Goal: Task Accomplishment & Management: Use online tool/utility

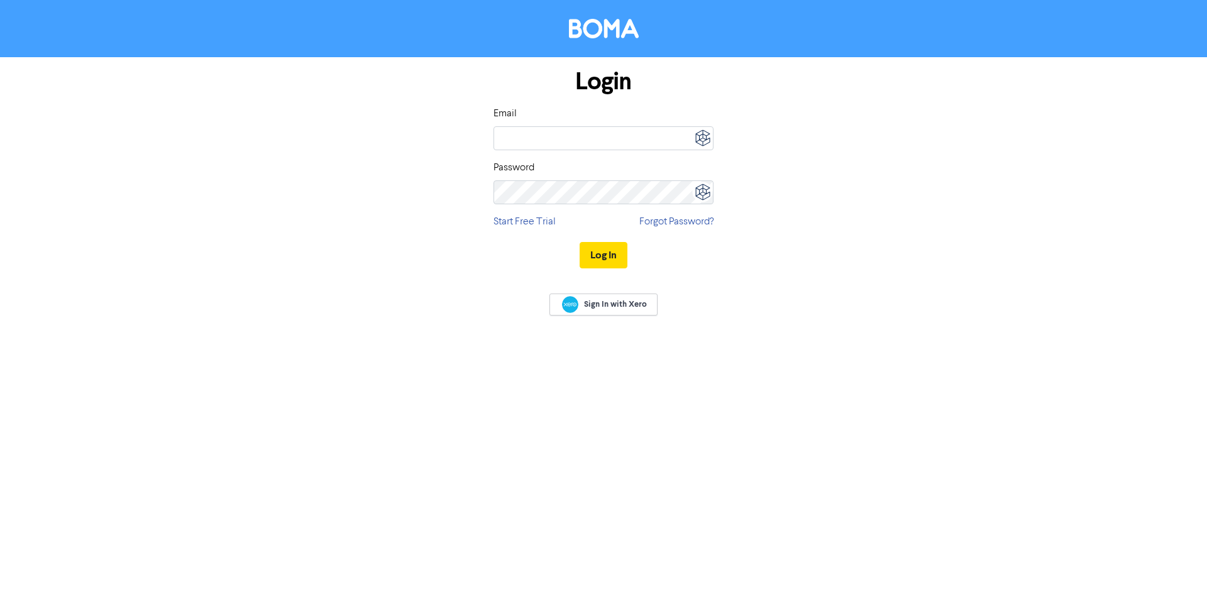
click at [705, 139] on img at bounding box center [703, 138] width 22 height 22
click at [646, 184] on div "[PERSON_NAME][EMAIL_ADDRESS][DOMAIN_NAME]" at bounding box center [616, 188] width 109 height 10
click at [611, 175] on div "Boma" at bounding box center [616, 178] width 109 height 10
type input "[PERSON_NAME][EMAIL_ADDRESS][DOMAIN_NAME]"
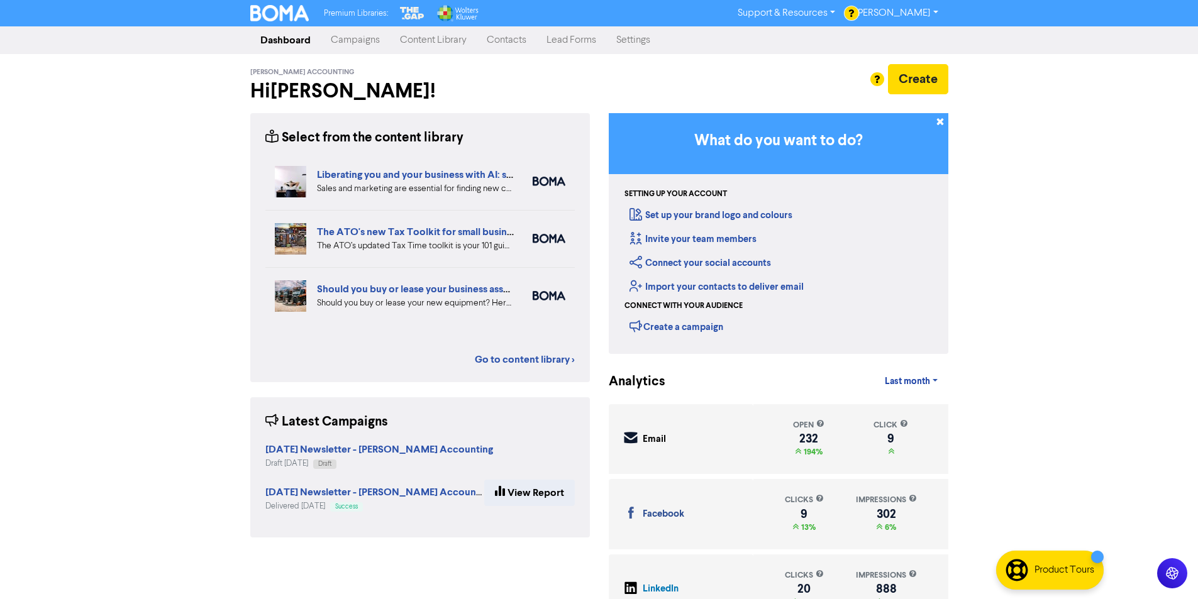
click at [360, 37] on link "Campaigns" at bounding box center [355, 40] width 69 height 25
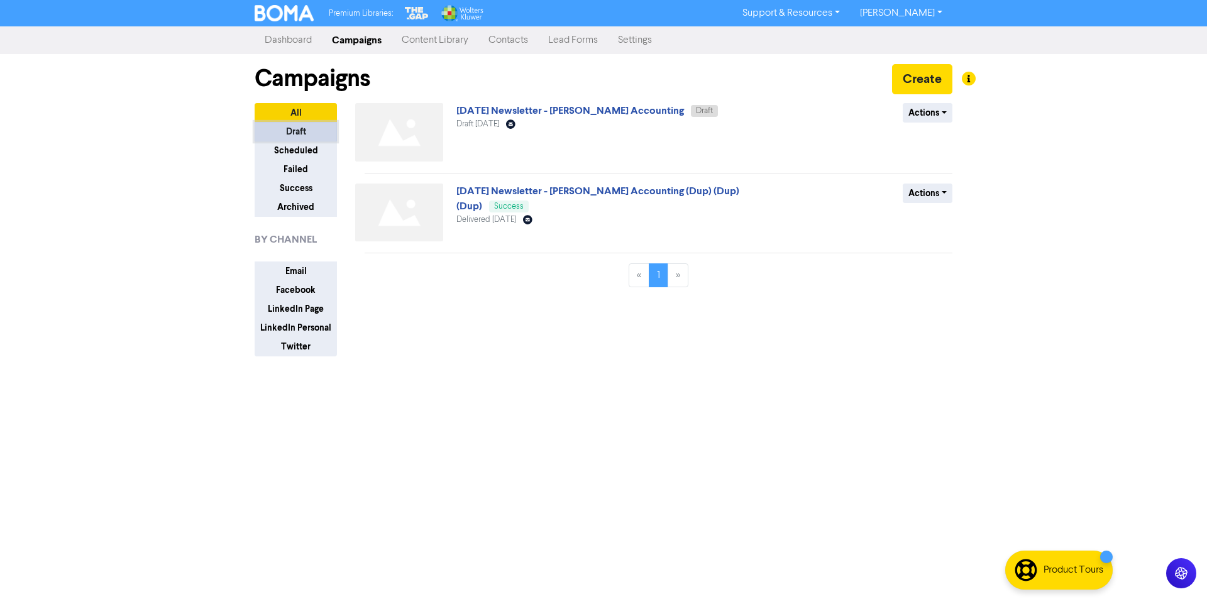
click at [306, 131] on button "Draft" at bounding box center [296, 131] width 82 height 19
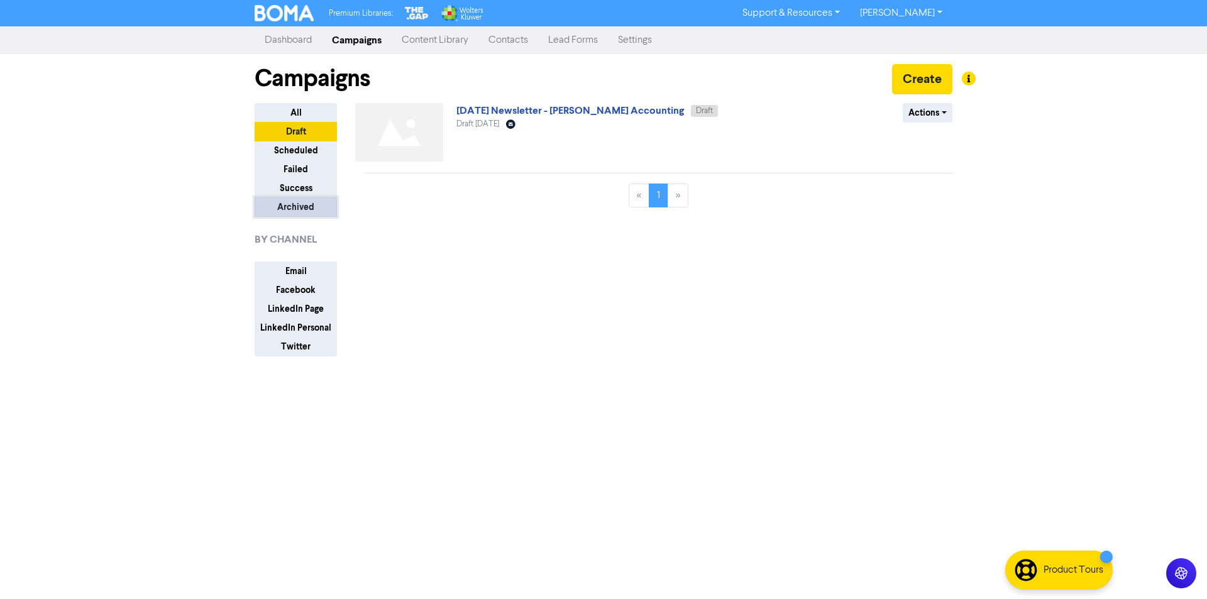
click at [283, 206] on button "Archived" at bounding box center [296, 206] width 82 height 19
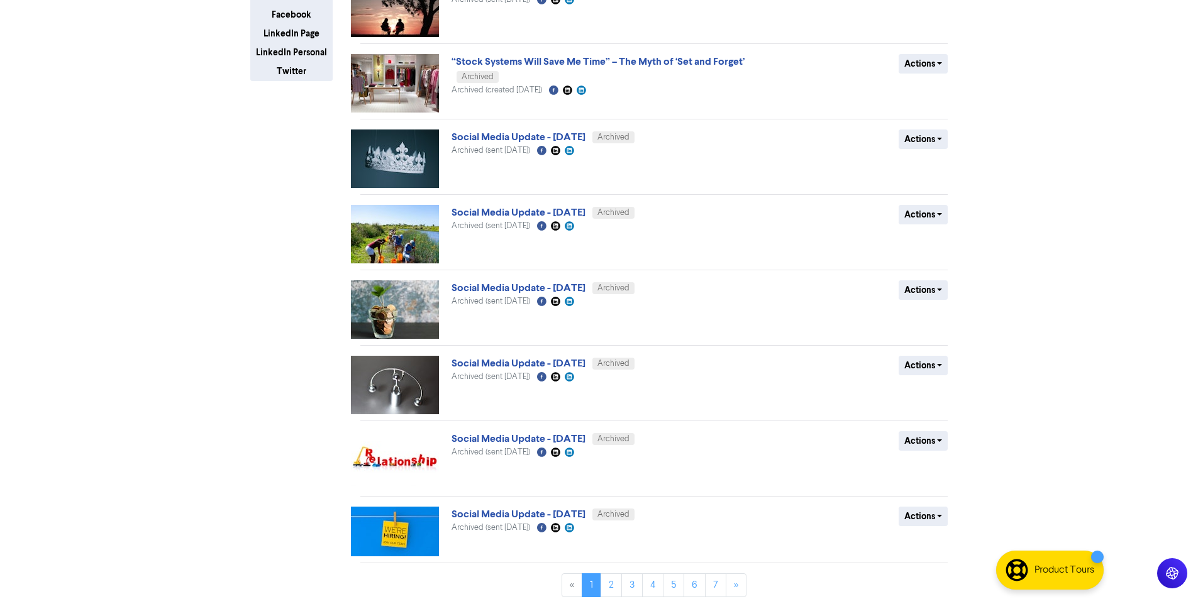
scroll to position [284, 0]
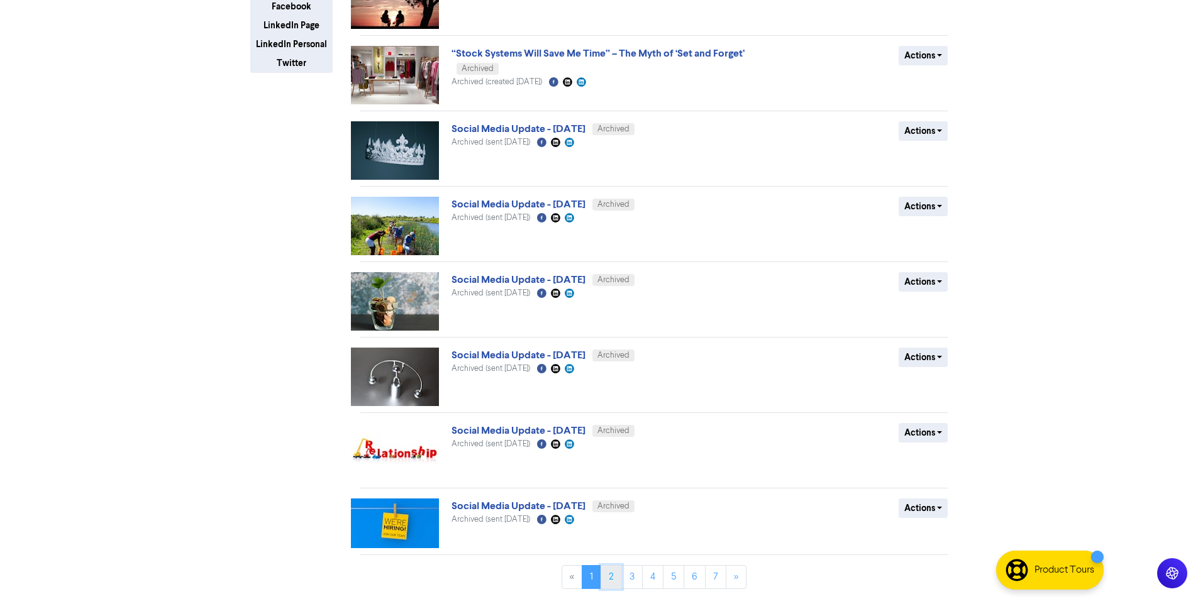
click at [607, 582] on link "2" at bounding box center [610, 577] width 21 height 24
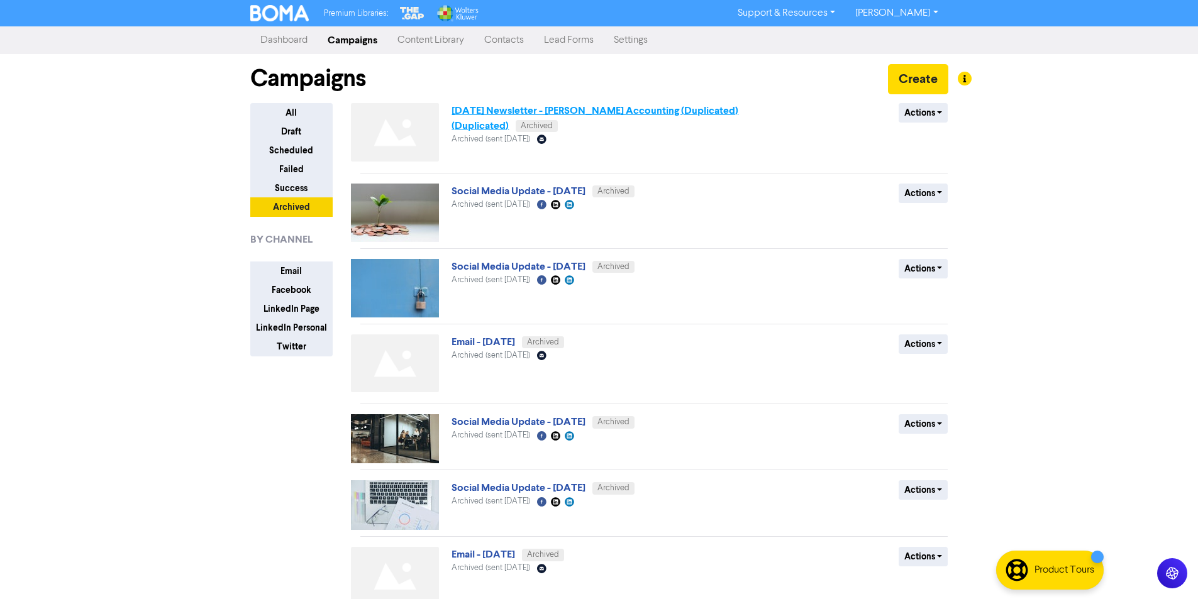
click at [625, 113] on link "[DATE] Newsletter - [PERSON_NAME] Accounting (Duplicated) (Duplicated)" at bounding box center [594, 118] width 287 height 28
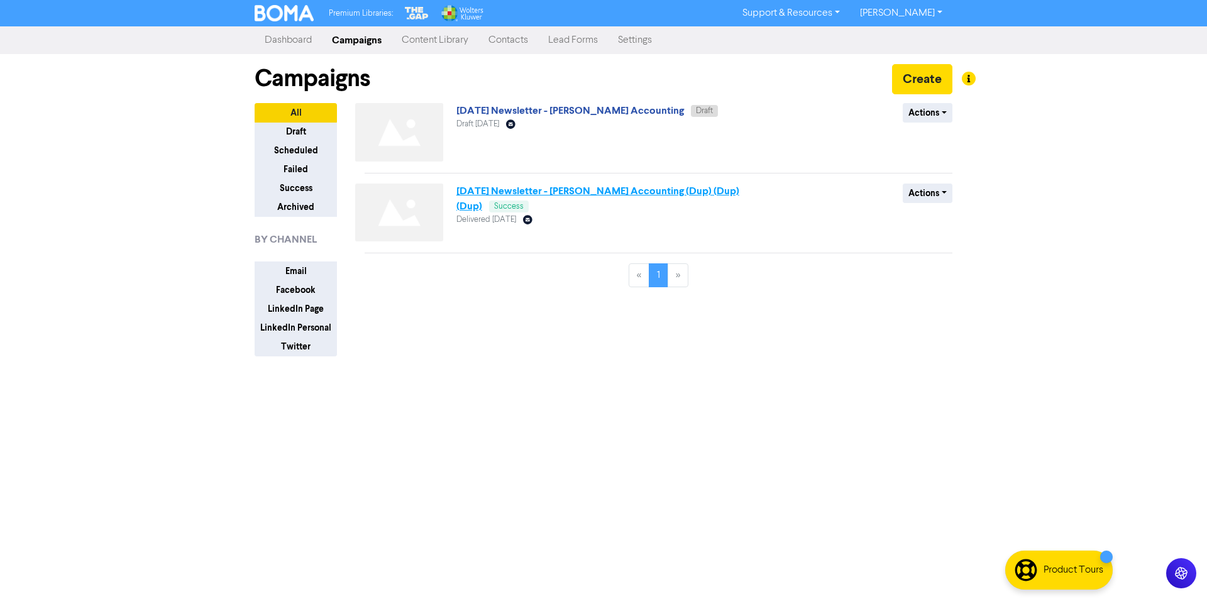
click at [588, 189] on link "[DATE] Newsletter - [PERSON_NAME] Accounting (Dup) (Dup) (Dup)" at bounding box center [597, 199] width 283 height 28
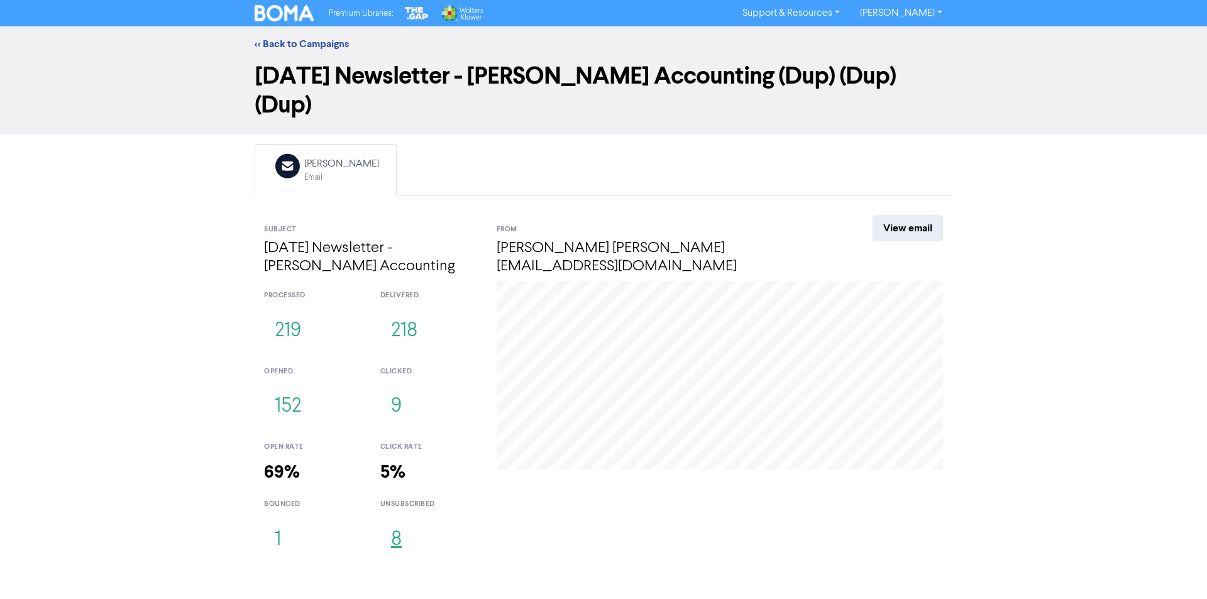
click at [387, 519] on button "8" at bounding box center [396, 539] width 32 height 41
click at [893, 215] on link "View email" at bounding box center [908, 228] width 70 height 26
click at [332, 48] on link "<< Back to Campaigns" at bounding box center [302, 44] width 94 height 13
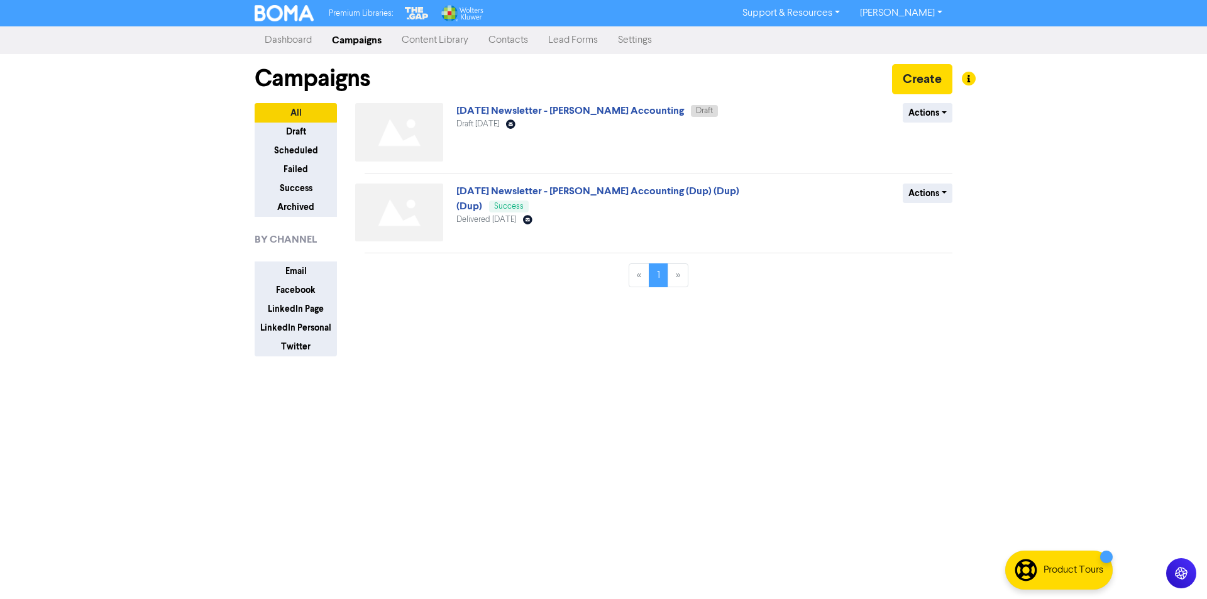
click at [446, 42] on link "Content Library" at bounding box center [435, 40] width 87 height 25
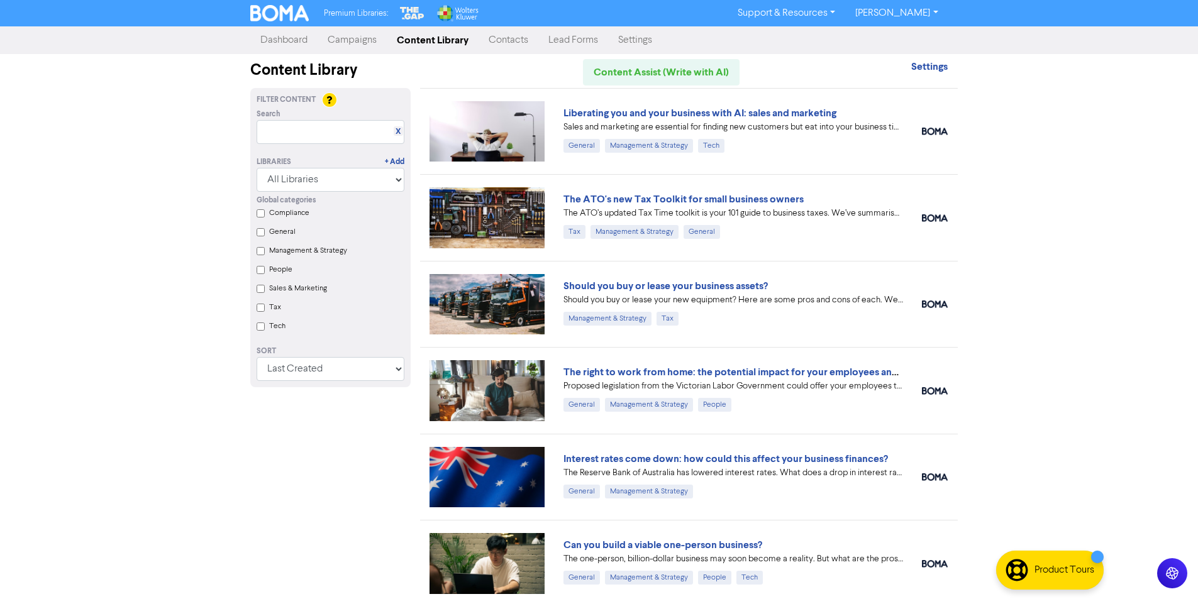
click at [293, 47] on link "Dashboard" at bounding box center [283, 40] width 67 height 25
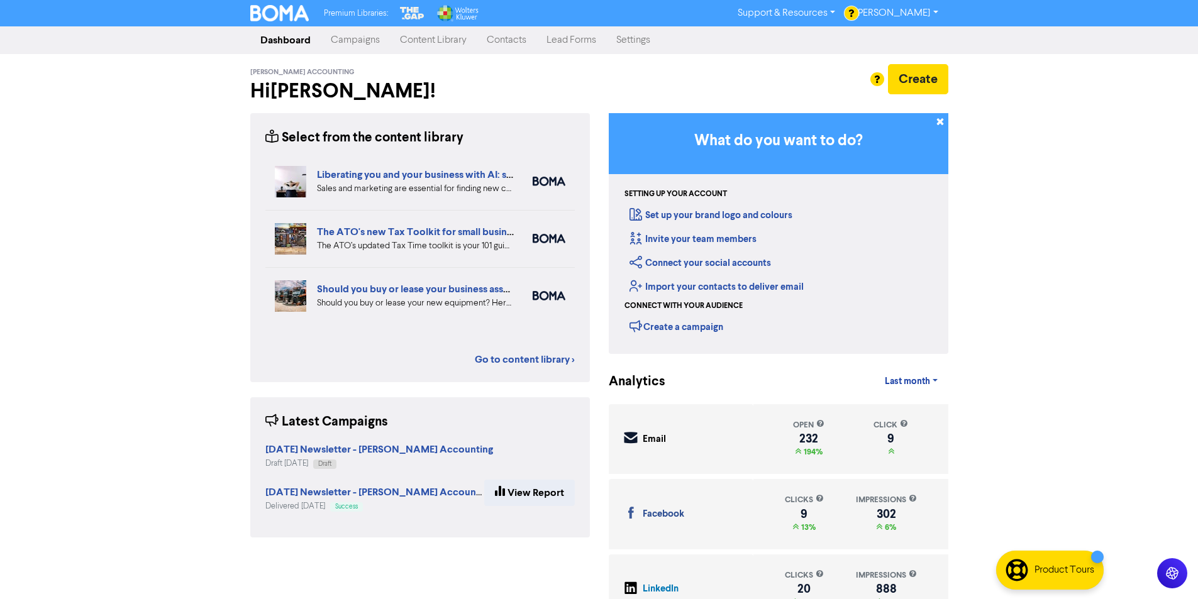
click at [419, 40] on link "Content Library" at bounding box center [433, 40] width 87 height 25
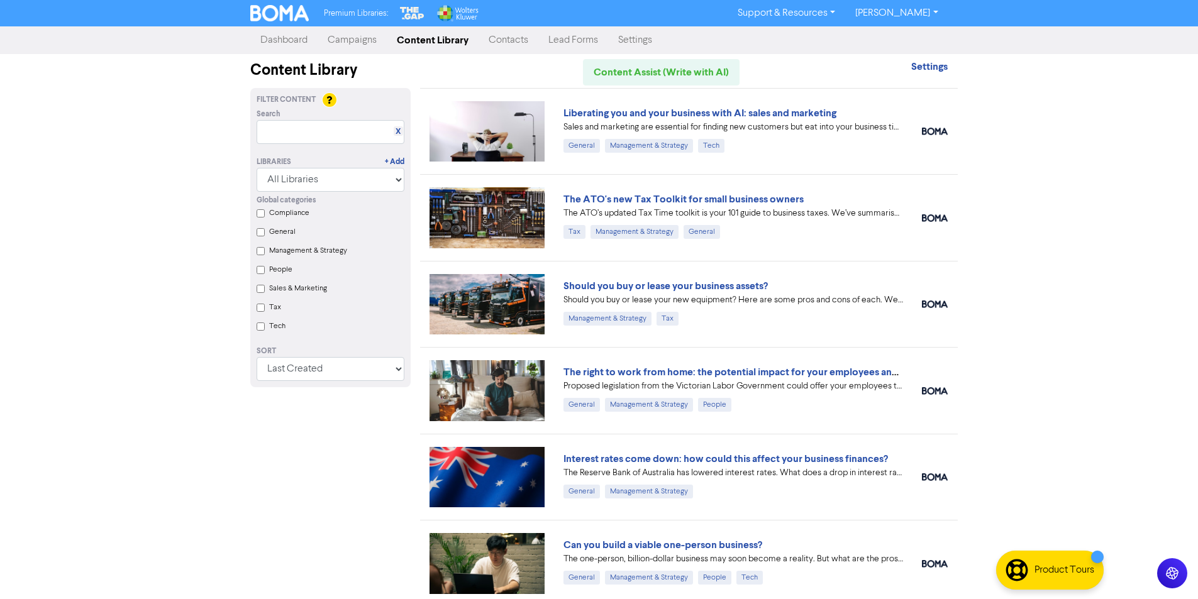
click at [526, 47] on link "Contacts" at bounding box center [508, 40] width 60 height 25
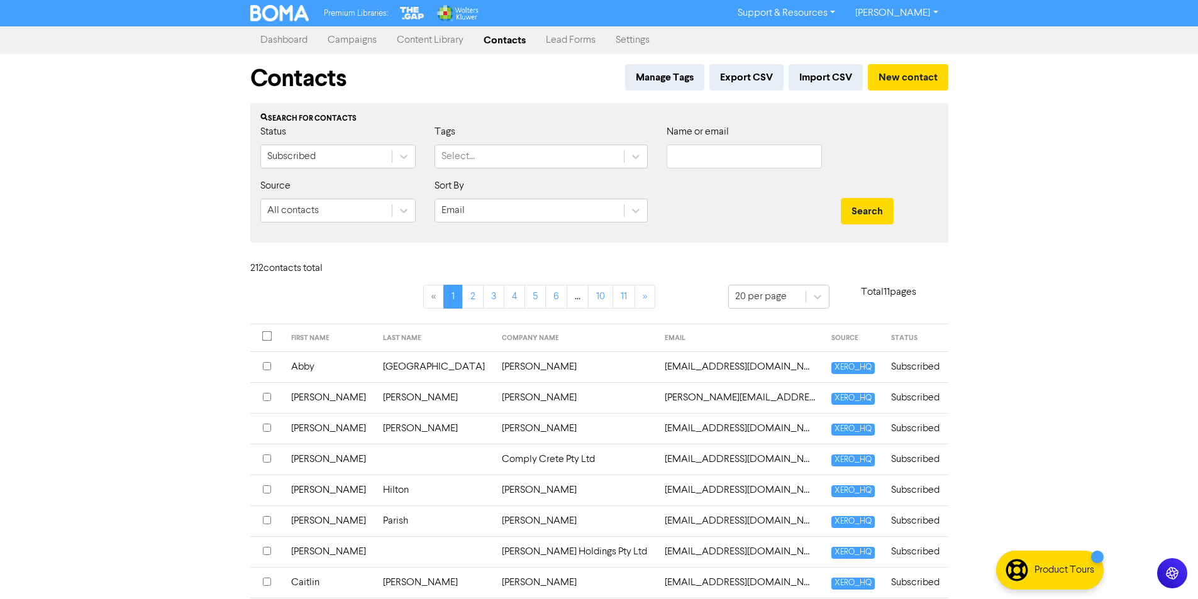
click at [580, 39] on link "Lead Forms" at bounding box center [571, 40] width 70 height 25
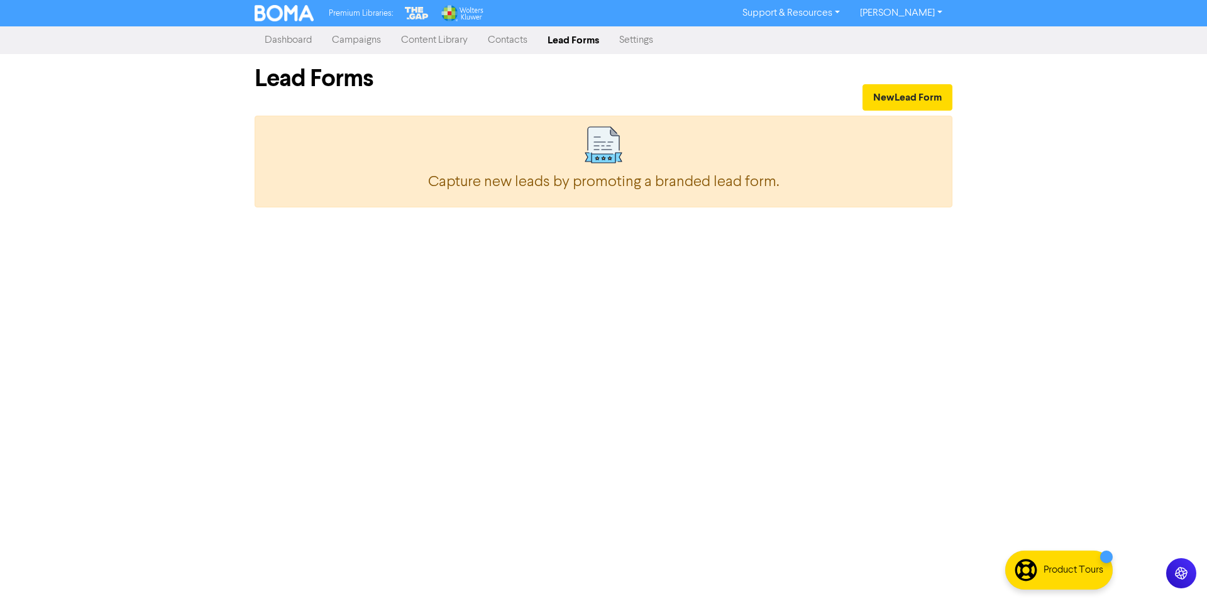
click at [626, 40] on link "Settings" at bounding box center [636, 40] width 54 height 25
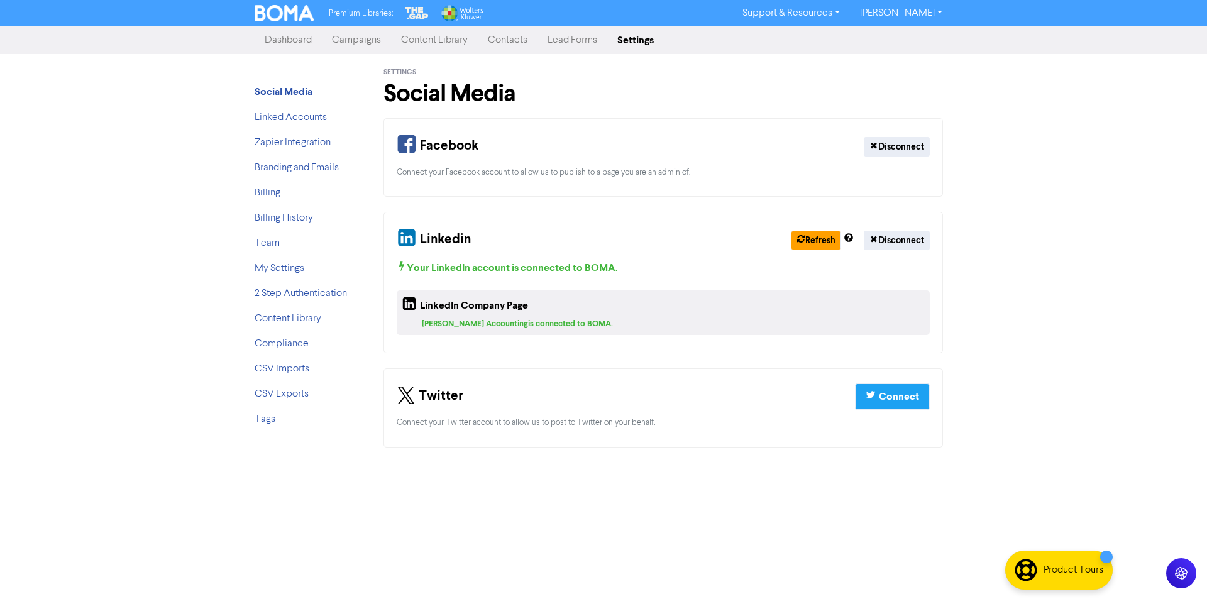
click at [381, 36] on link "Campaigns" at bounding box center [356, 40] width 69 height 25
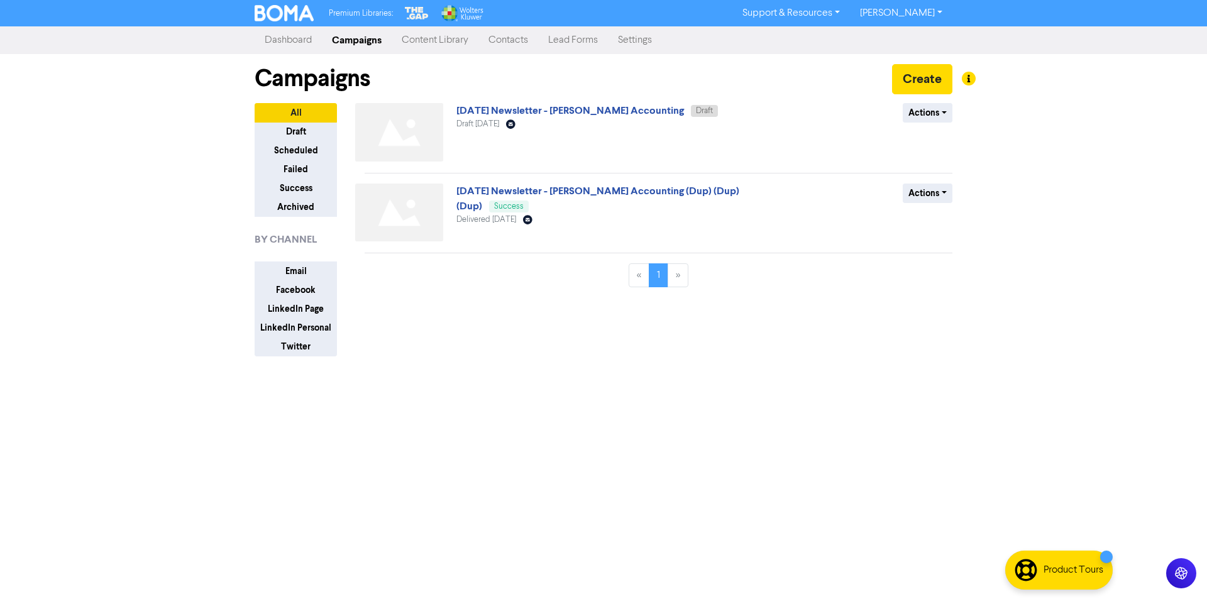
click at [303, 36] on link "Dashboard" at bounding box center [288, 40] width 67 height 25
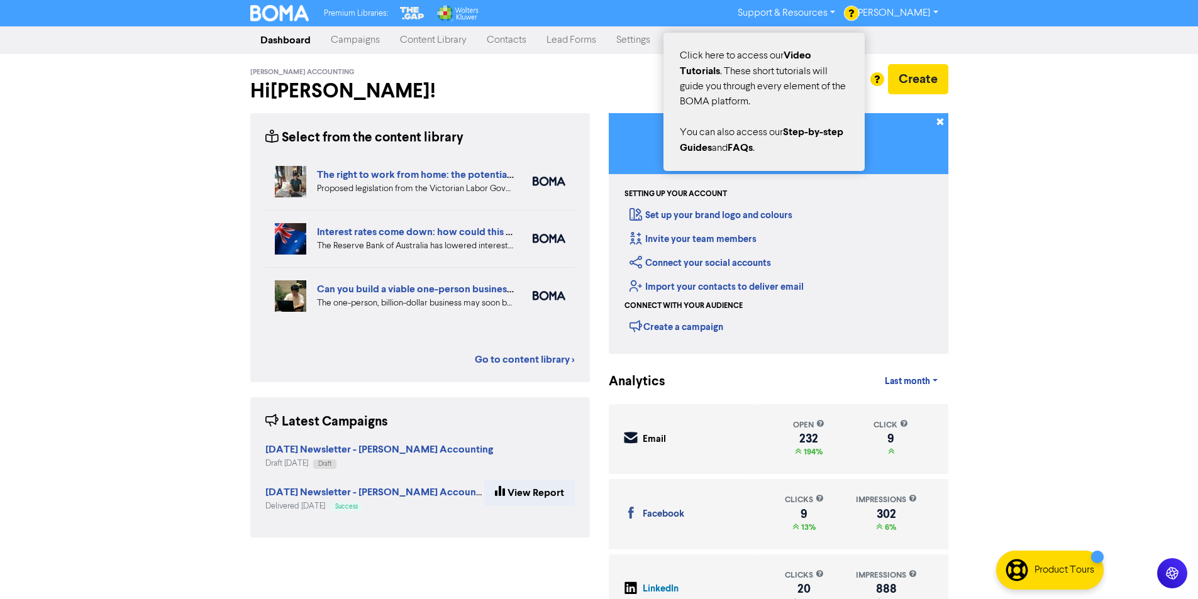
drag, startPoint x: 851, startPoint y: 16, endPoint x: 895, endPoint y: 25, distance: 44.9
click at [895, 25] on div at bounding box center [599, 299] width 1198 height 599
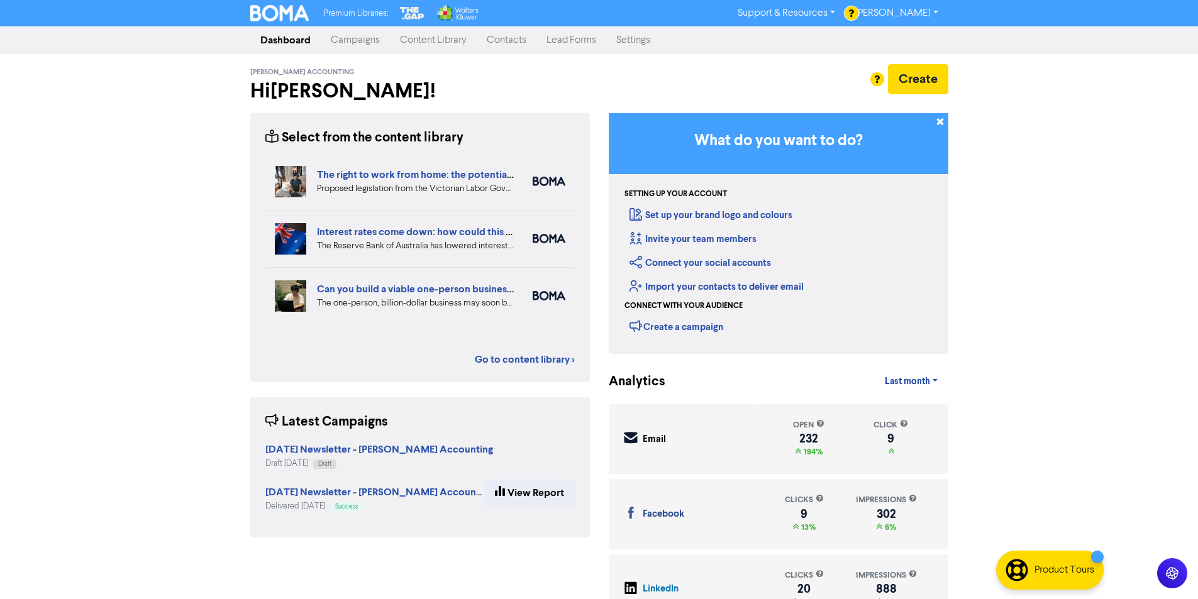
click at [888, 15] on div at bounding box center [599, 299] width 1198 height 599
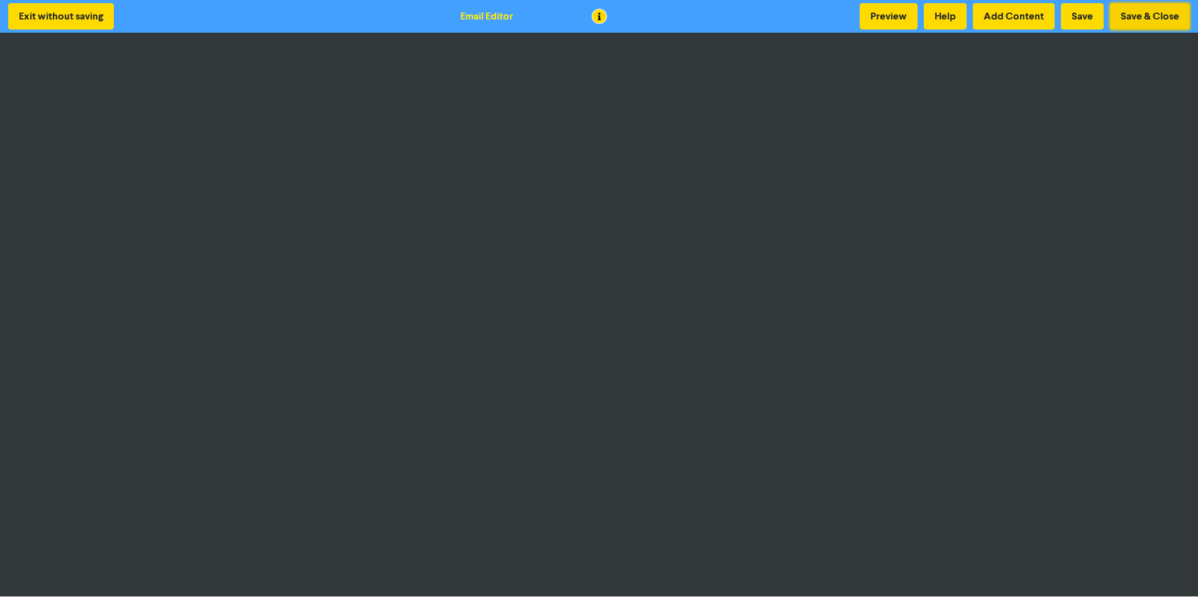
click at [1166, 10] on button "Save & Close" at bounding box center [1150, 16] width 80 height 26
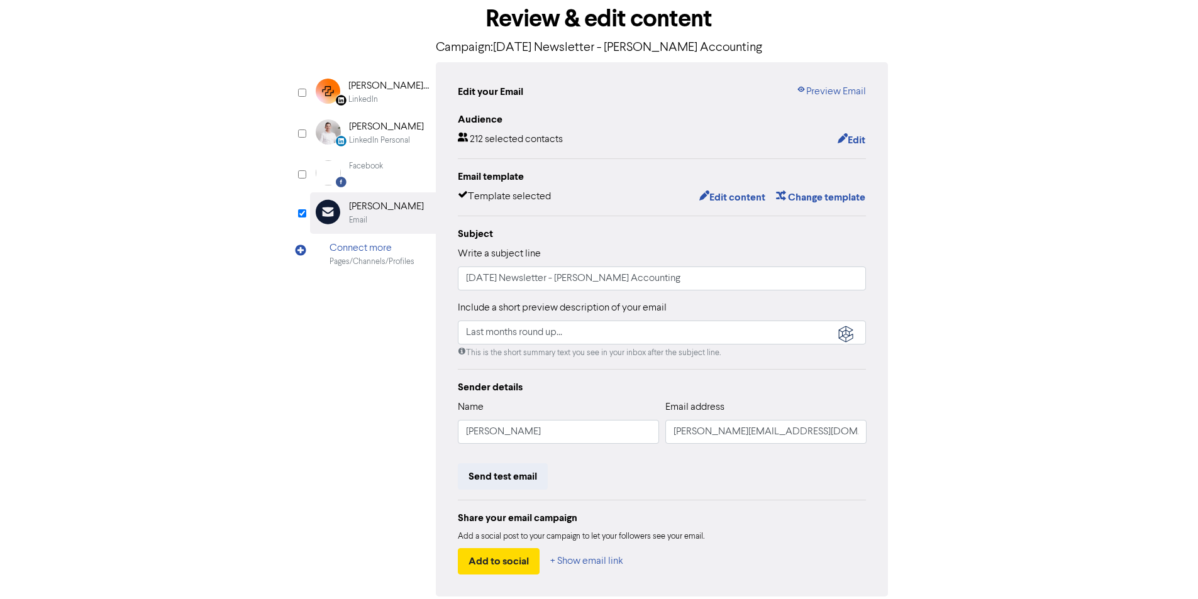
scroll to position [121, 0]
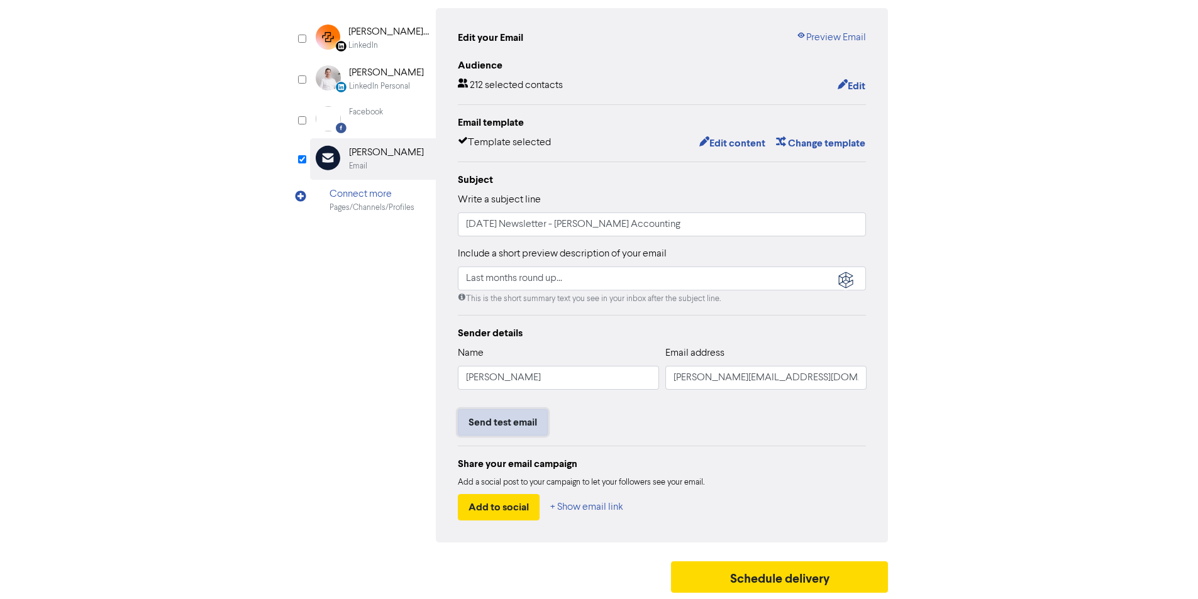
click at [495, 421] on button "Send test email" at bounding box center [503, 422] width 90 height 26
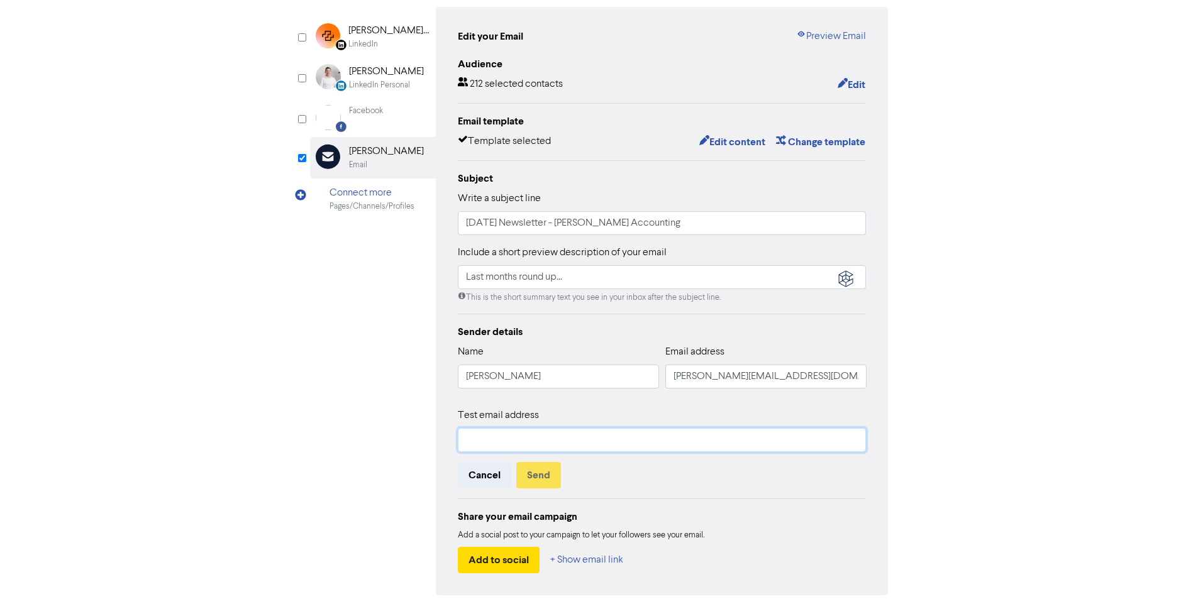
click at [503, 433] on input "text" at bounding box center [662, 440] width 409 height 24
type input "steve@Staffordaccounting.com.au"
click at [550, 475] on button "Send" at bounding box center [538, 475] width 45 height 26
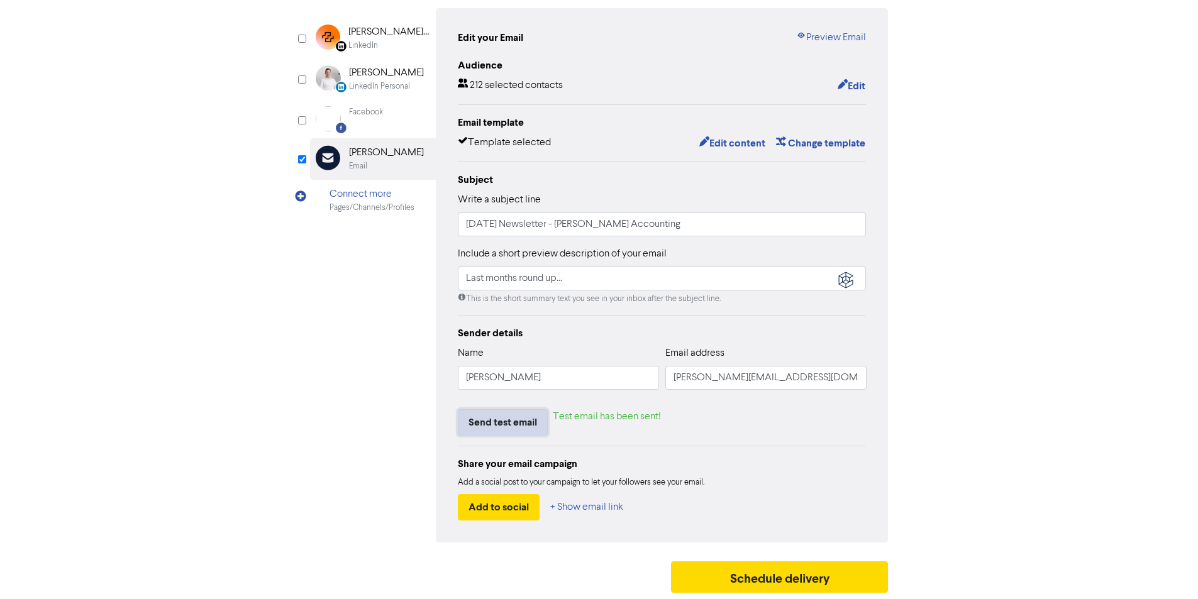
click at [509, 416] on button "Send test email" at bounding box center [503, 422] width 90 height 26
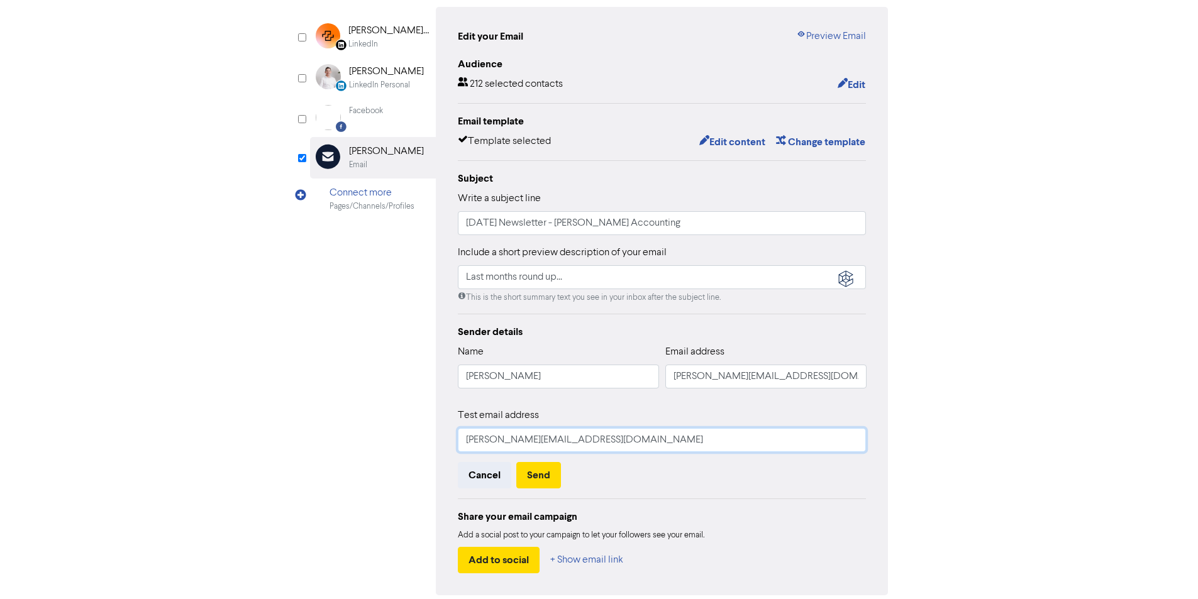
drag, startPoint x: 522, startPoint y: 442, endPoint x: 495, endPoint y: 434, distance: 28.8
click at [520, 441] on input "steve@Staffordaccounting.com.au" at bounding box center [662, 440] width 409 height 24
drag, startPoint x: 455, startPoint y: 433, endPoint x: 435, endPoint y: 424, distance: 22.0
click at [436, 424] on div "Edit your Email Preview Email Audience 212 selected contacts Edit Email templat…" at bounding box center [662, 301] width 453 height 588
type input "admin@Staffordaccounting.com.au"
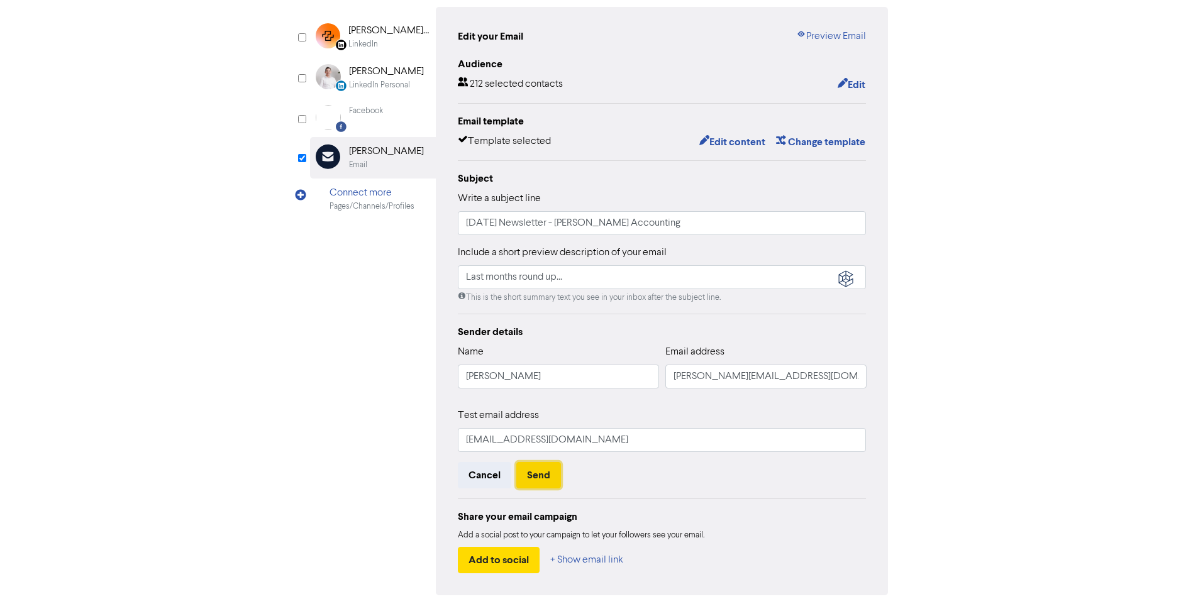
click at [533, 476] on button "Send" at bounding box center [538, 475] width 45 height 26
